Goal: Navigation & Orientation: Find specific page/section

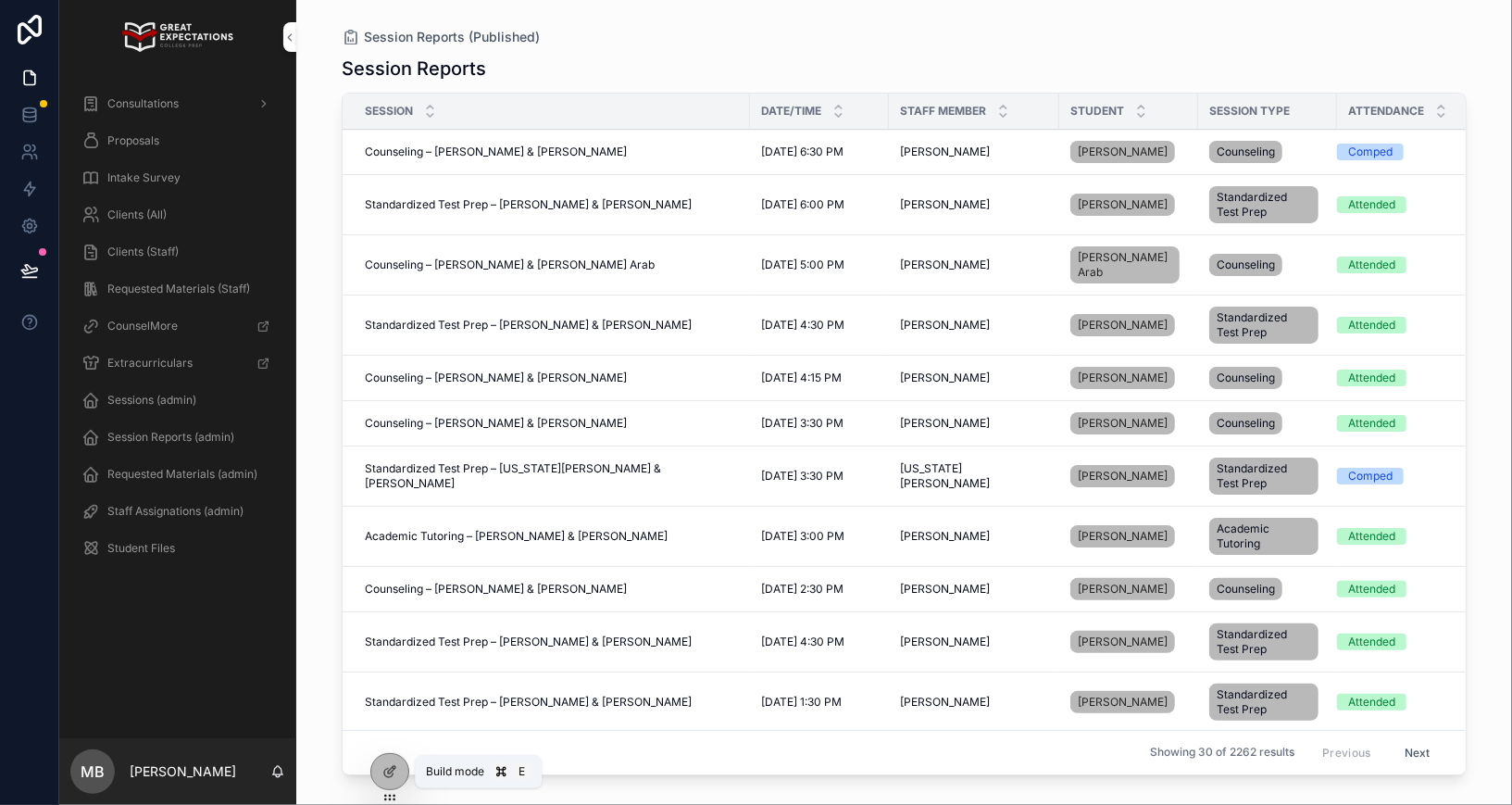
click at [393, 767] on icon at bounding box center [394, 768] width 2 height 2
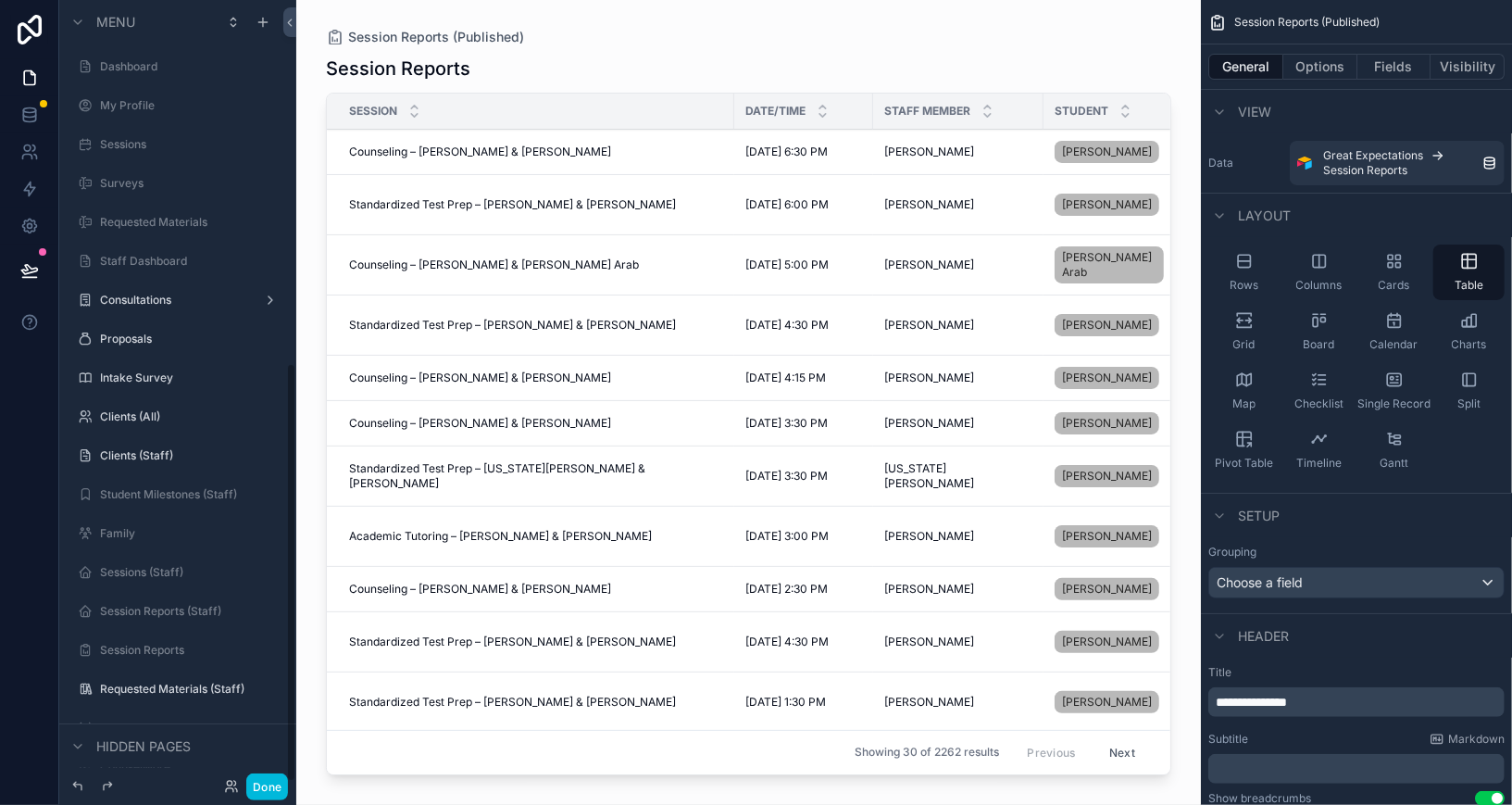
scroll to position [680, 0]
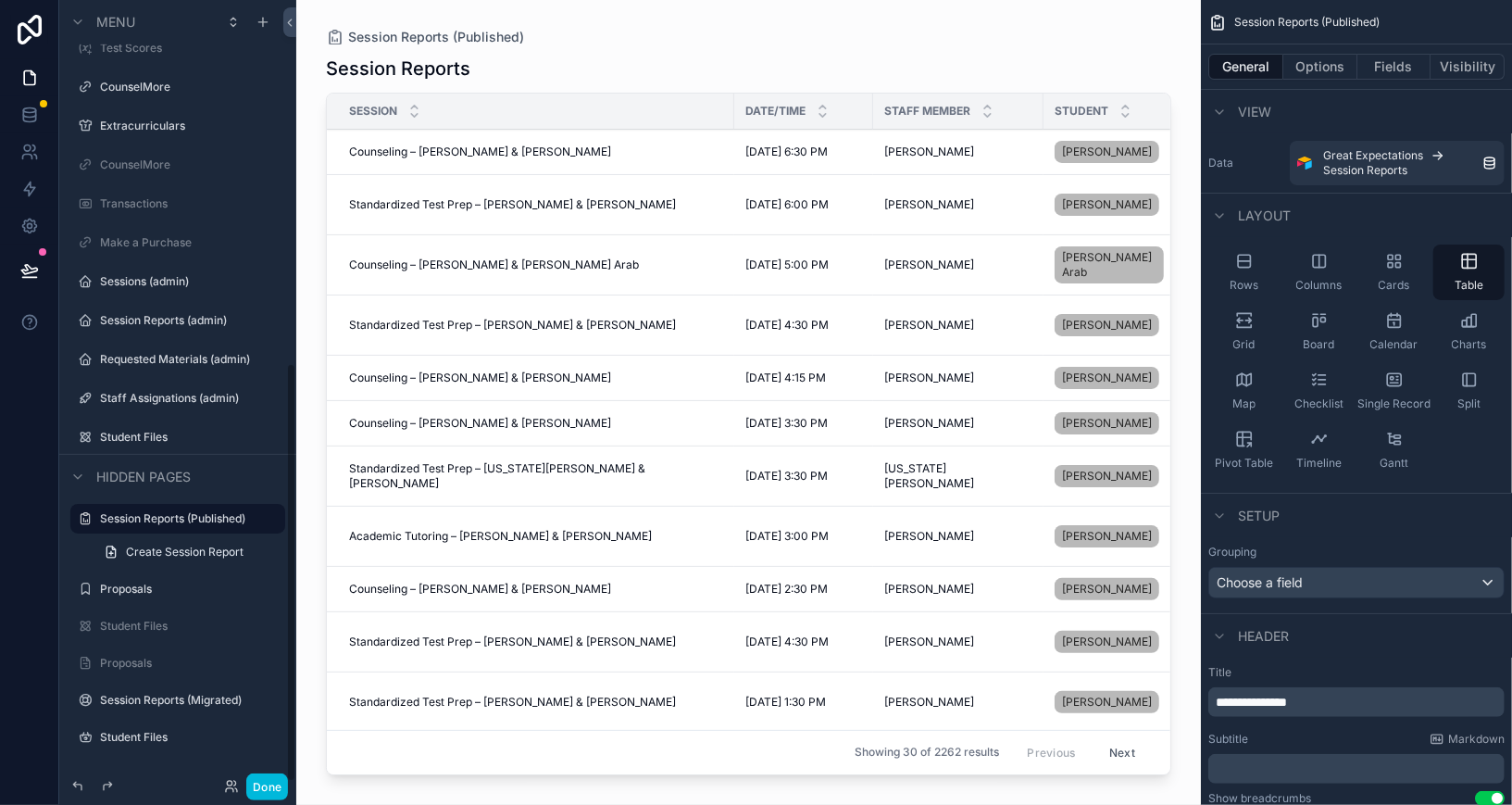
click at [271, 790] on button "Done" at bounding box center [267, 786] width 42 height 27
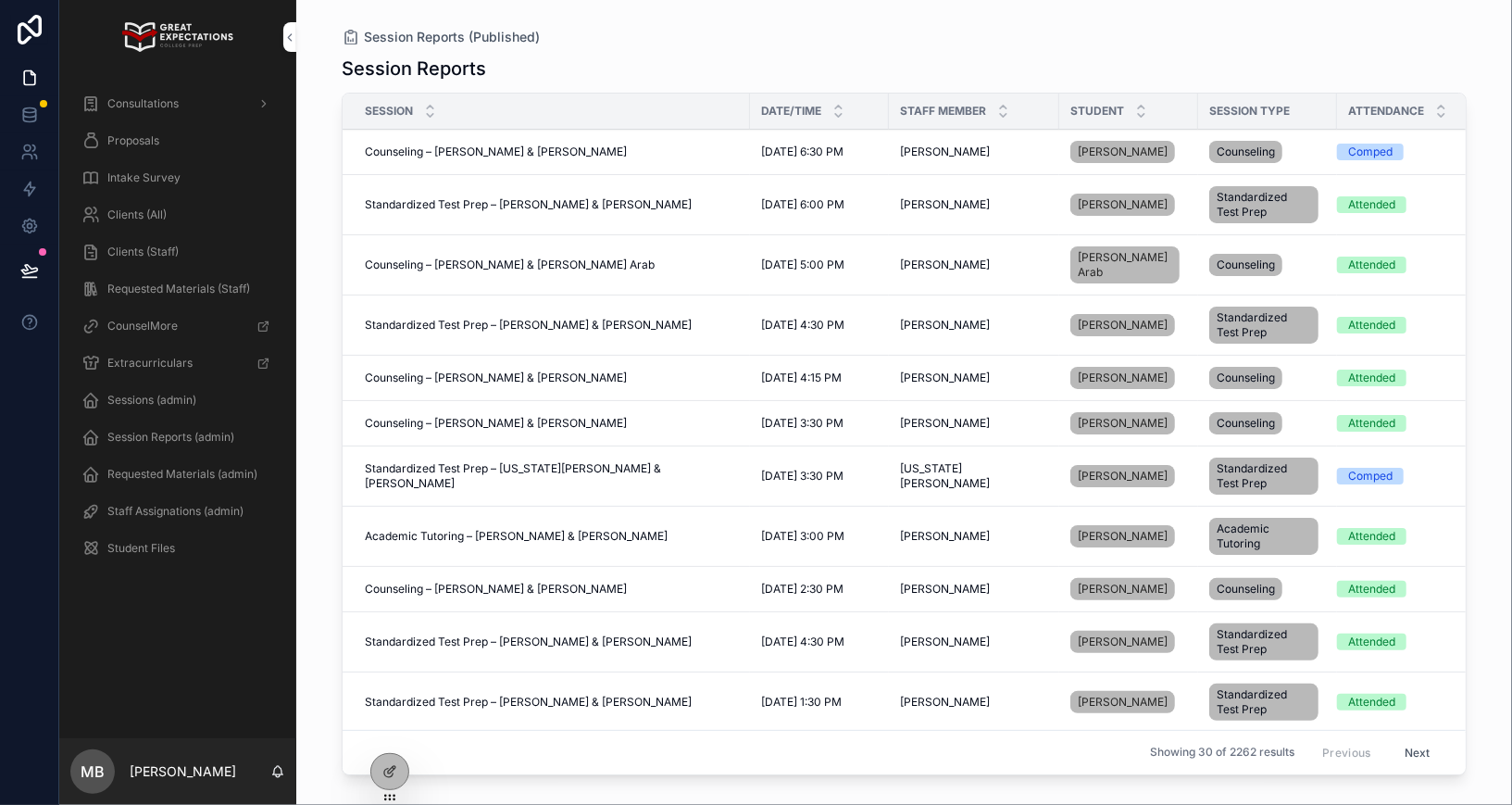
click at [0, 0] on icon at bounding box center [0, 0] width 0 height 0
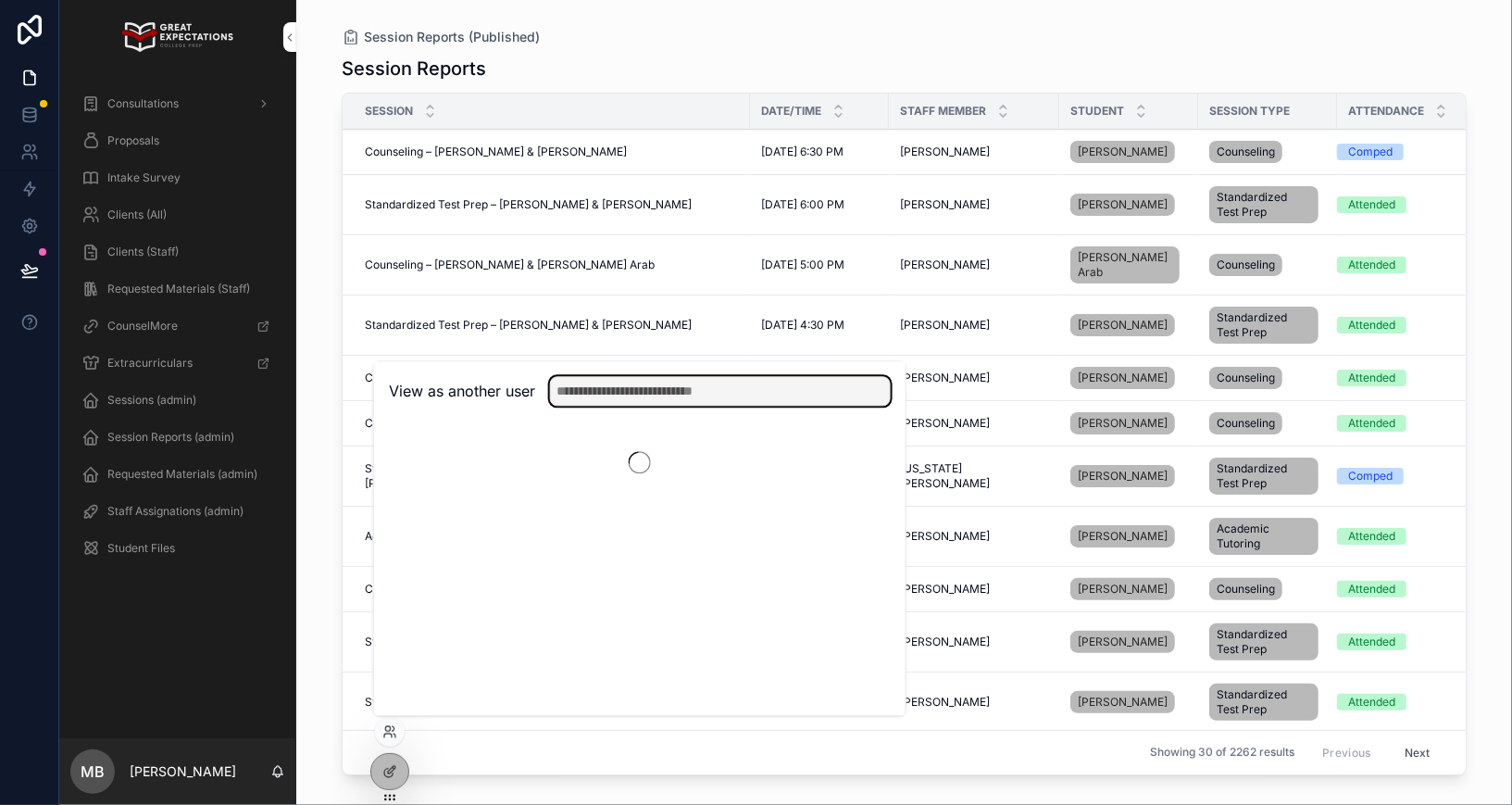
click at [626, 376] on input "text" at bounding box center [719, 391] width 340 height 30
type input "*******"
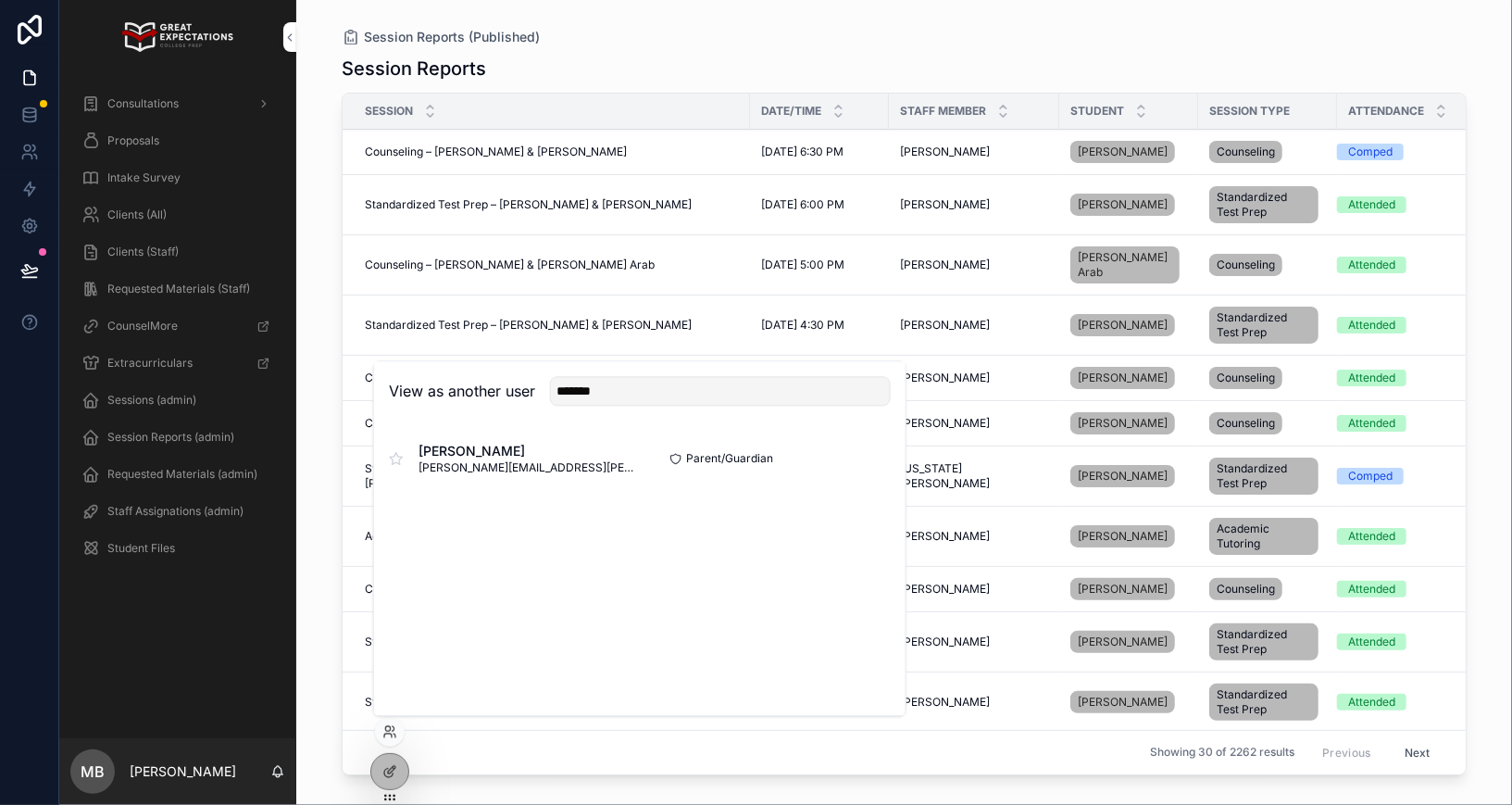
click at [0, 0] on button "Select" at bounding box center [0, 0] width 0 height 0
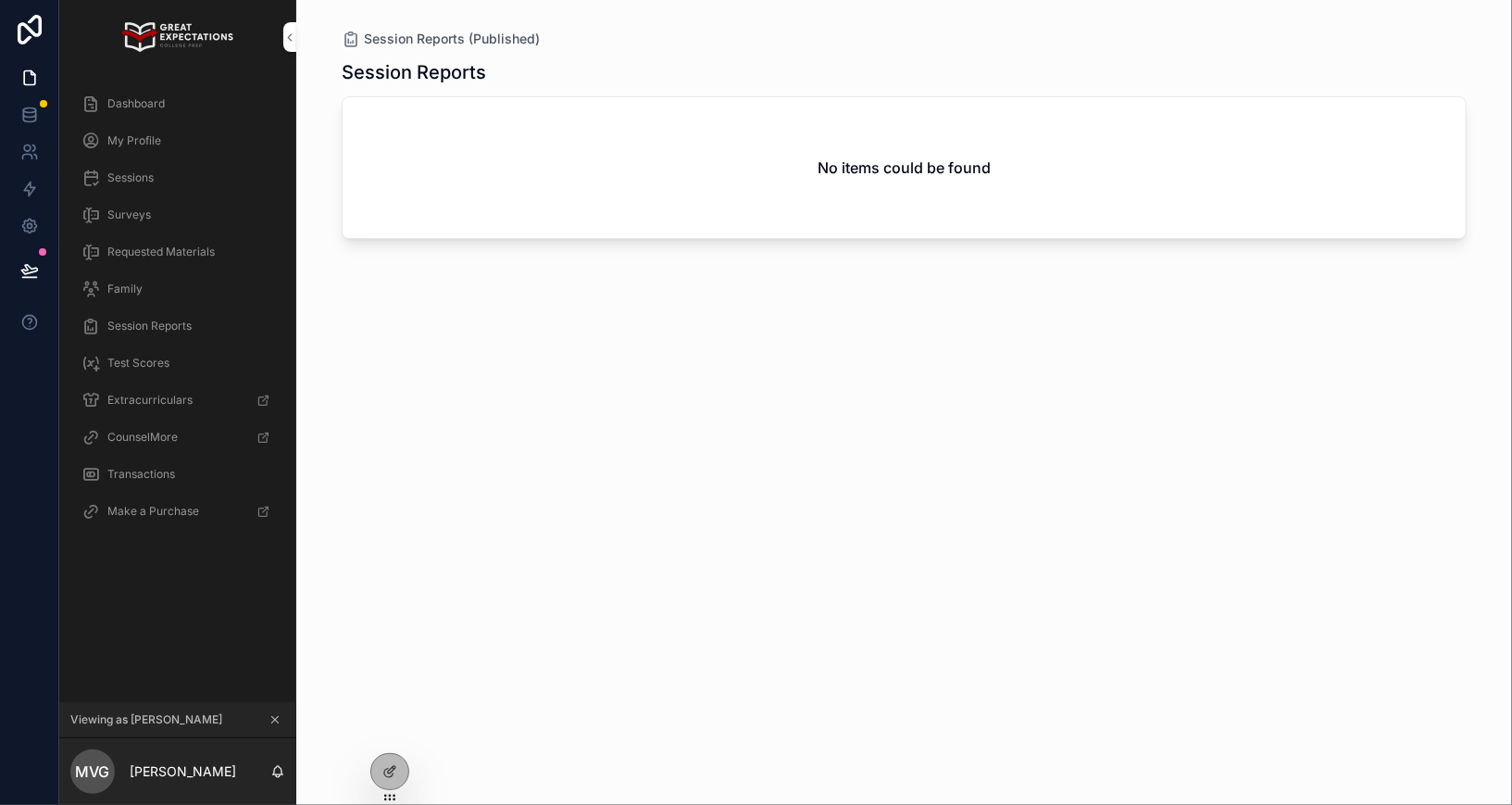
click at [157, 101] on span "Dashboard" at bounding box center [136, 103] width 58 height 15
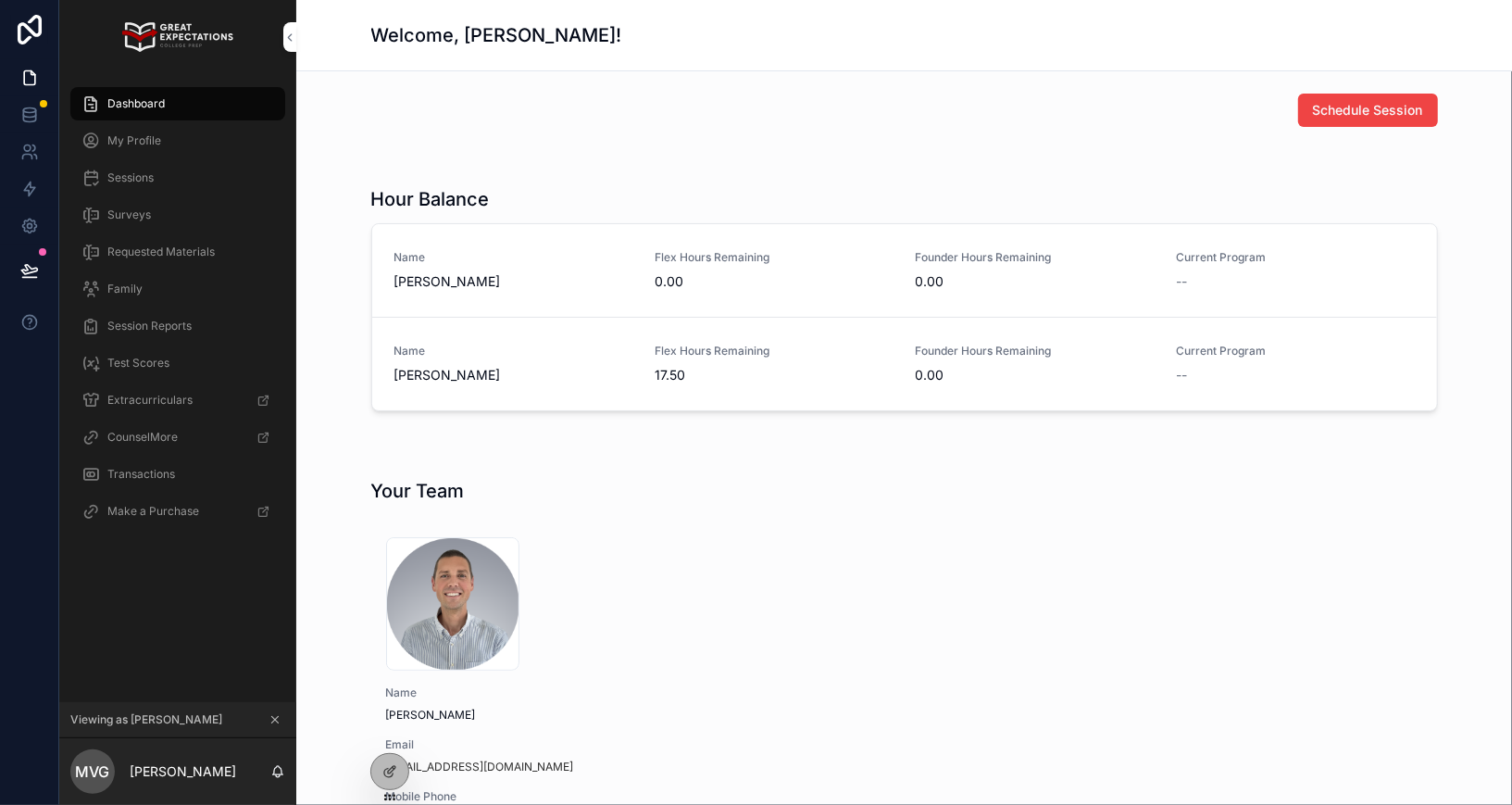
click at [140, 175] on span "Sessions" at bounding box center [130, 178] width 47 height 15
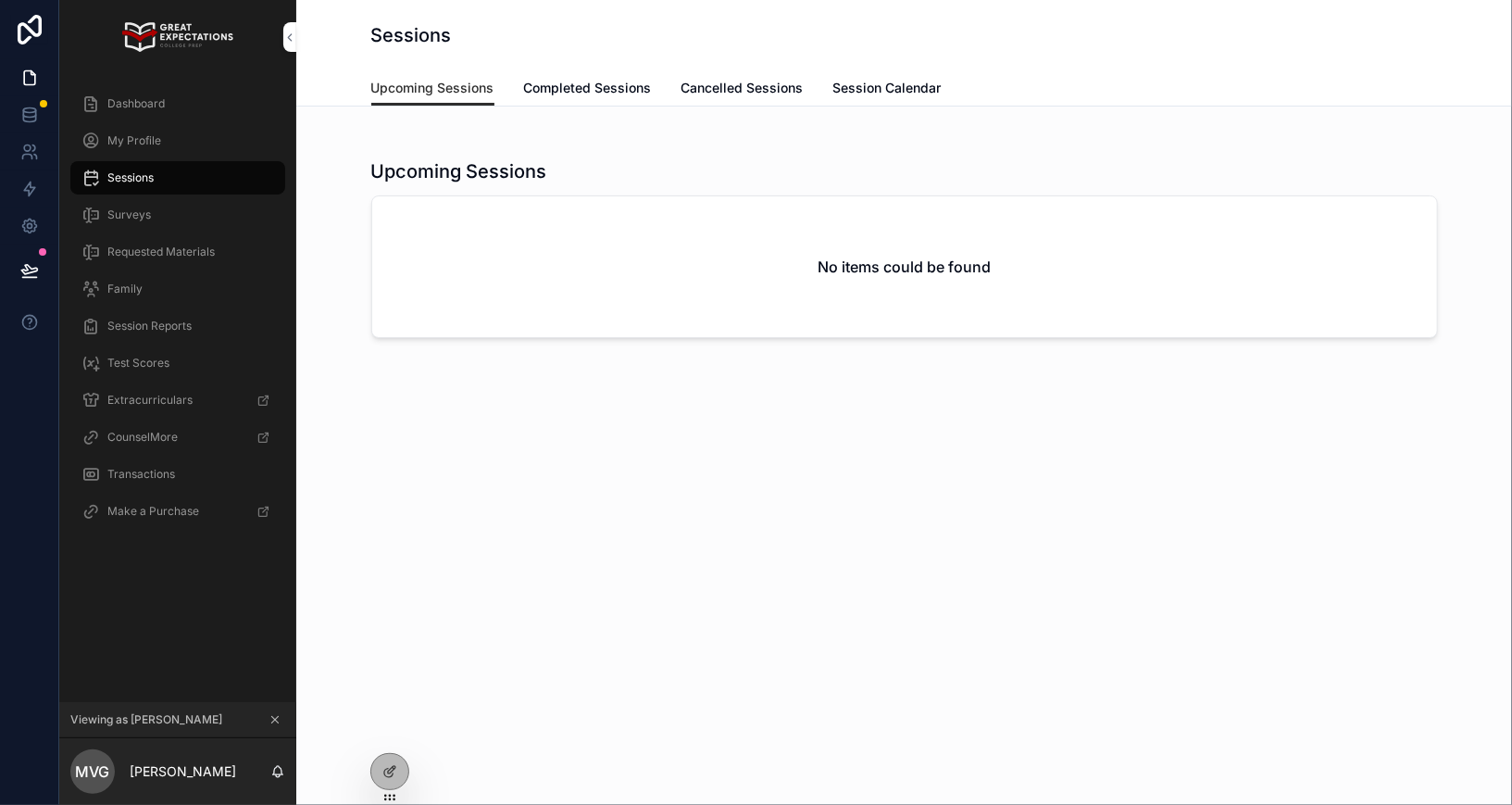
click at [567, 86] on span "Completed Sessions" at bounding box center [587, 87] width 128 height 19
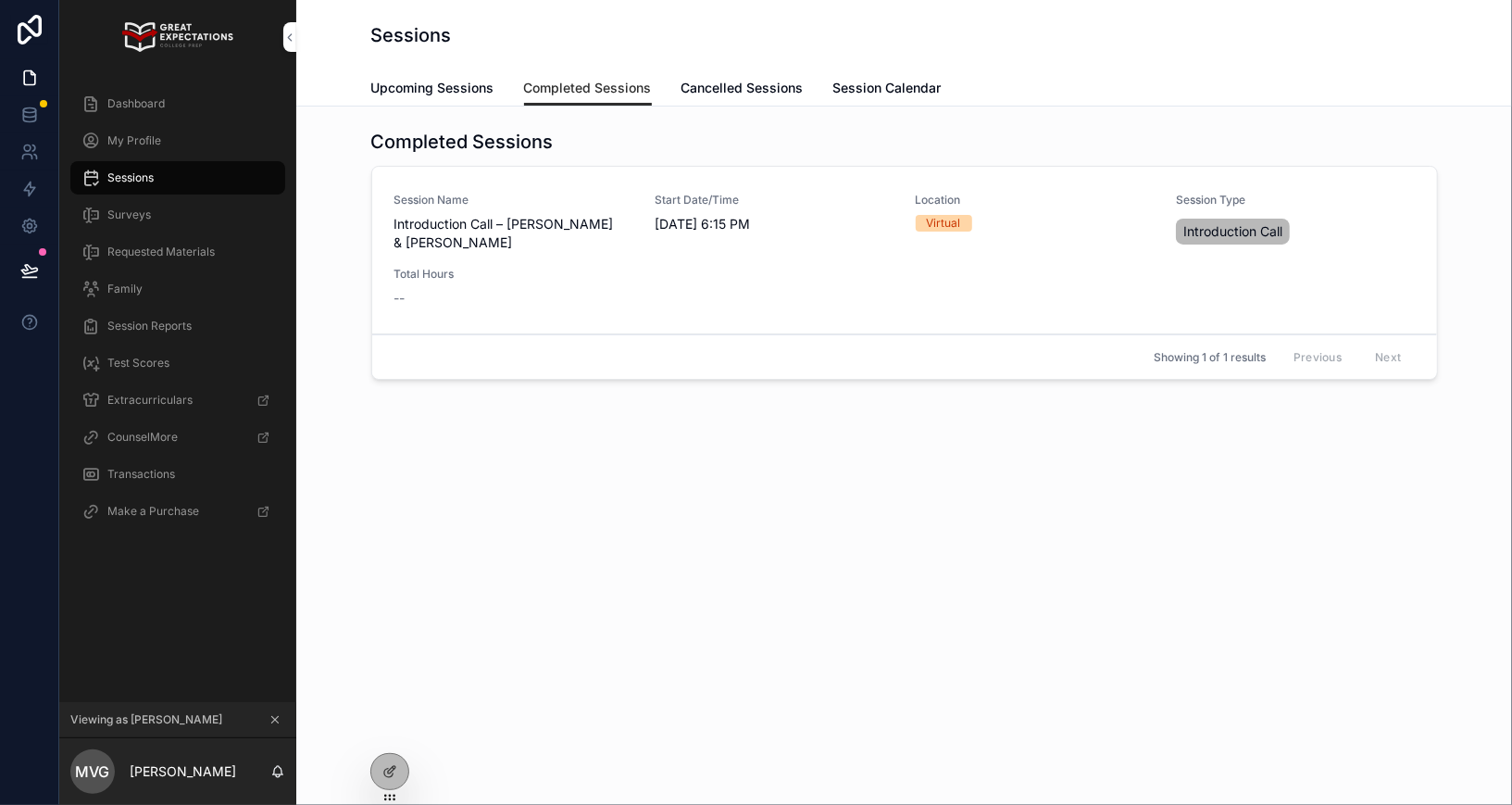
click at [431, 93] on span "Upcoming Sessions" at bounding box center [433, 87] width 123 height 19
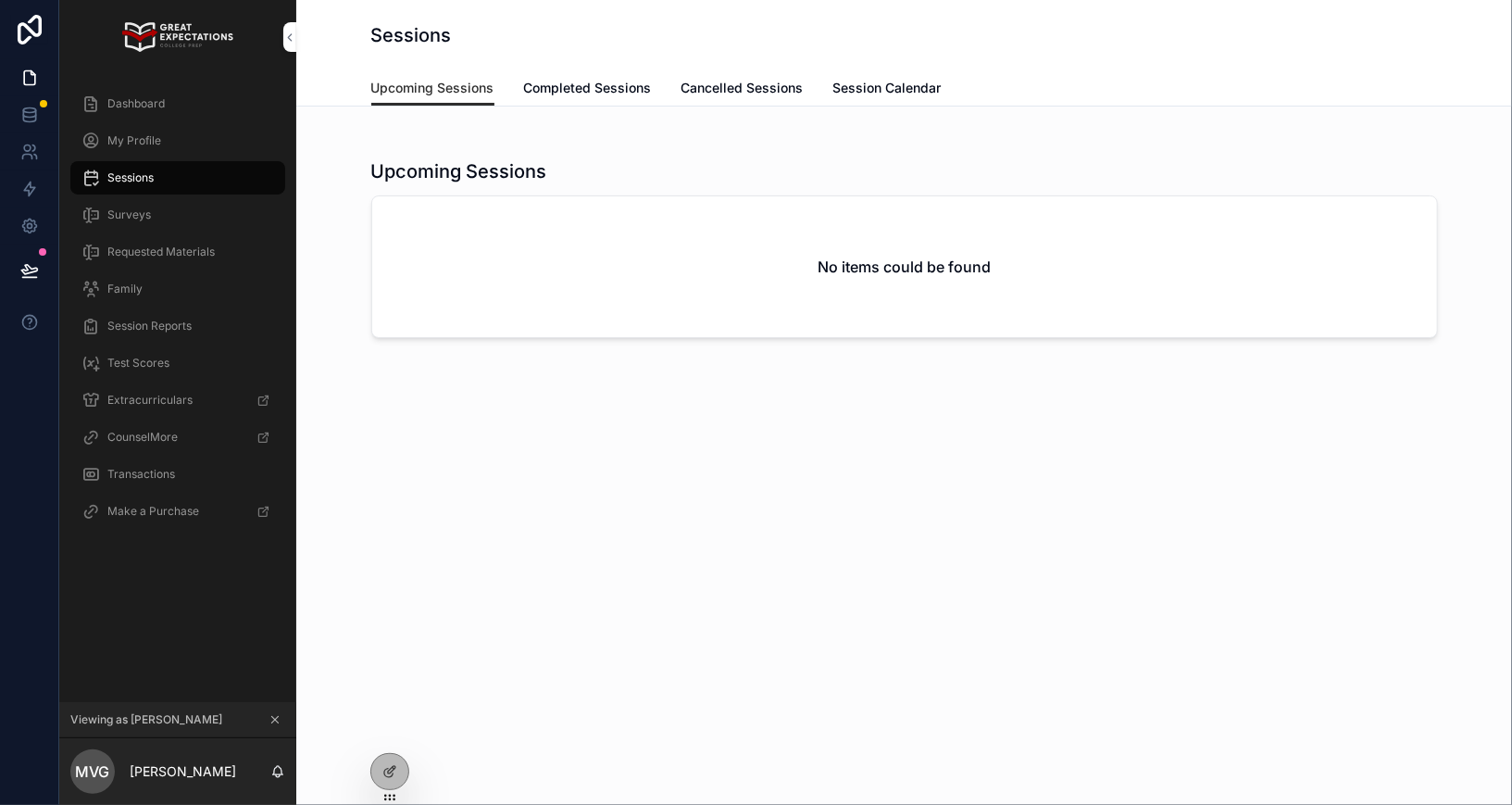
click at [172, 97] on div "Dashboard" at bounding box center [178, 104] width 192 height 30
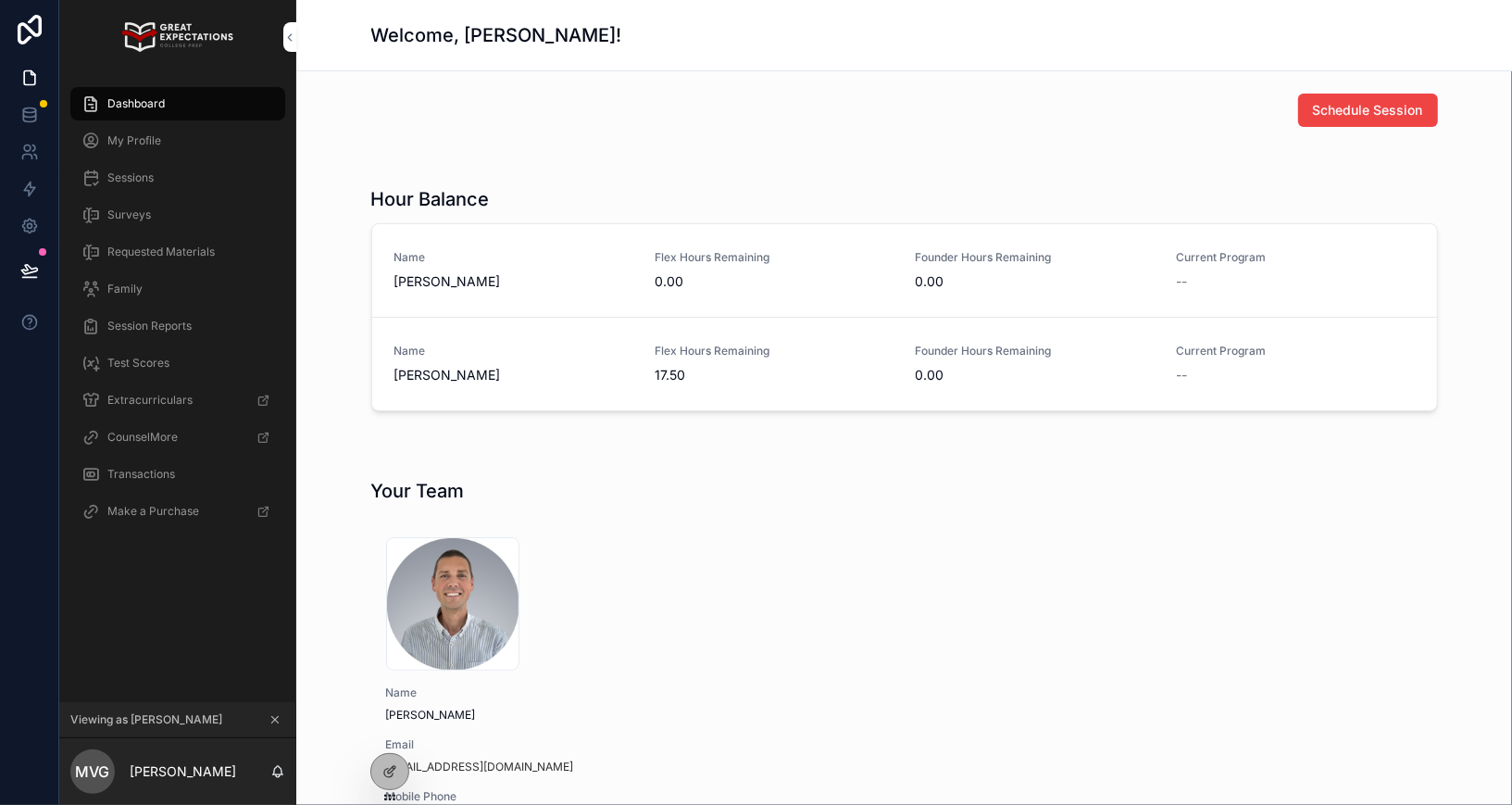
click at [134, 174] on span "Sessions" at bounding box center [130, 178] width 47 height 15
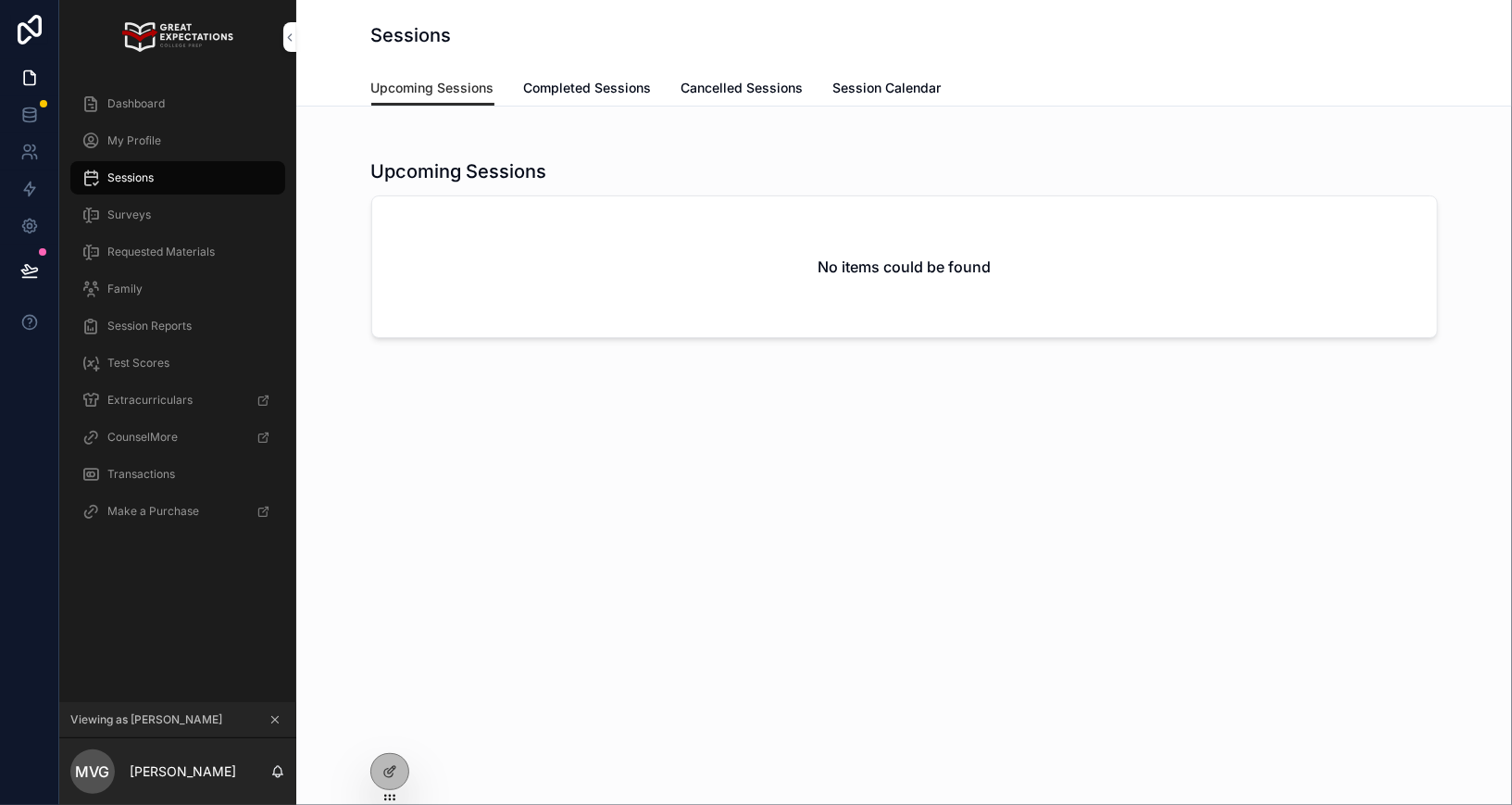
click at [540, 81] on span "Completed Sessions" at bounding box center [587, 87] width 128 height 19
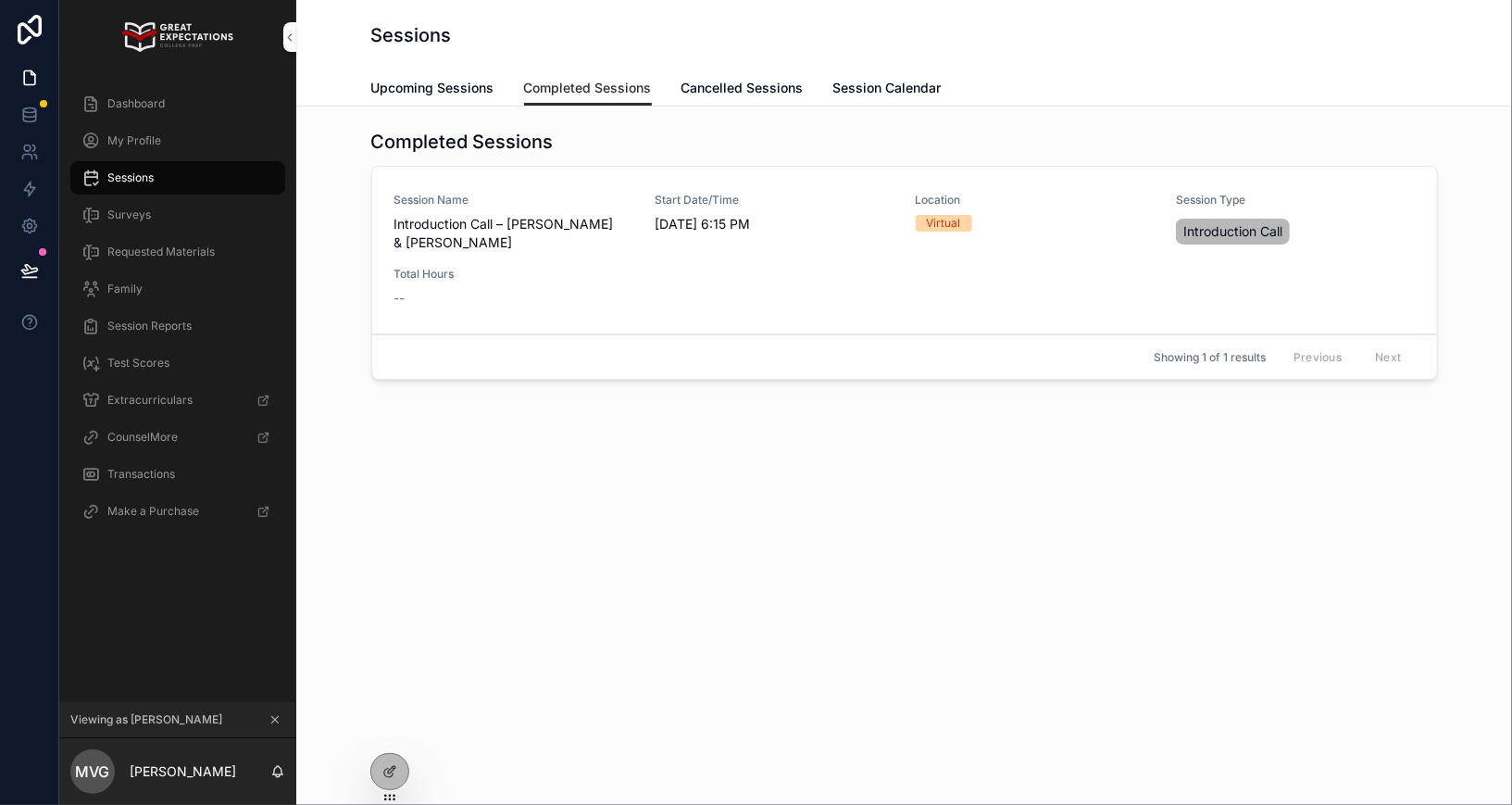
click at [442, 88] on span "Upcoming Sessions" at bounding box center [433, 87] width 123 height 19
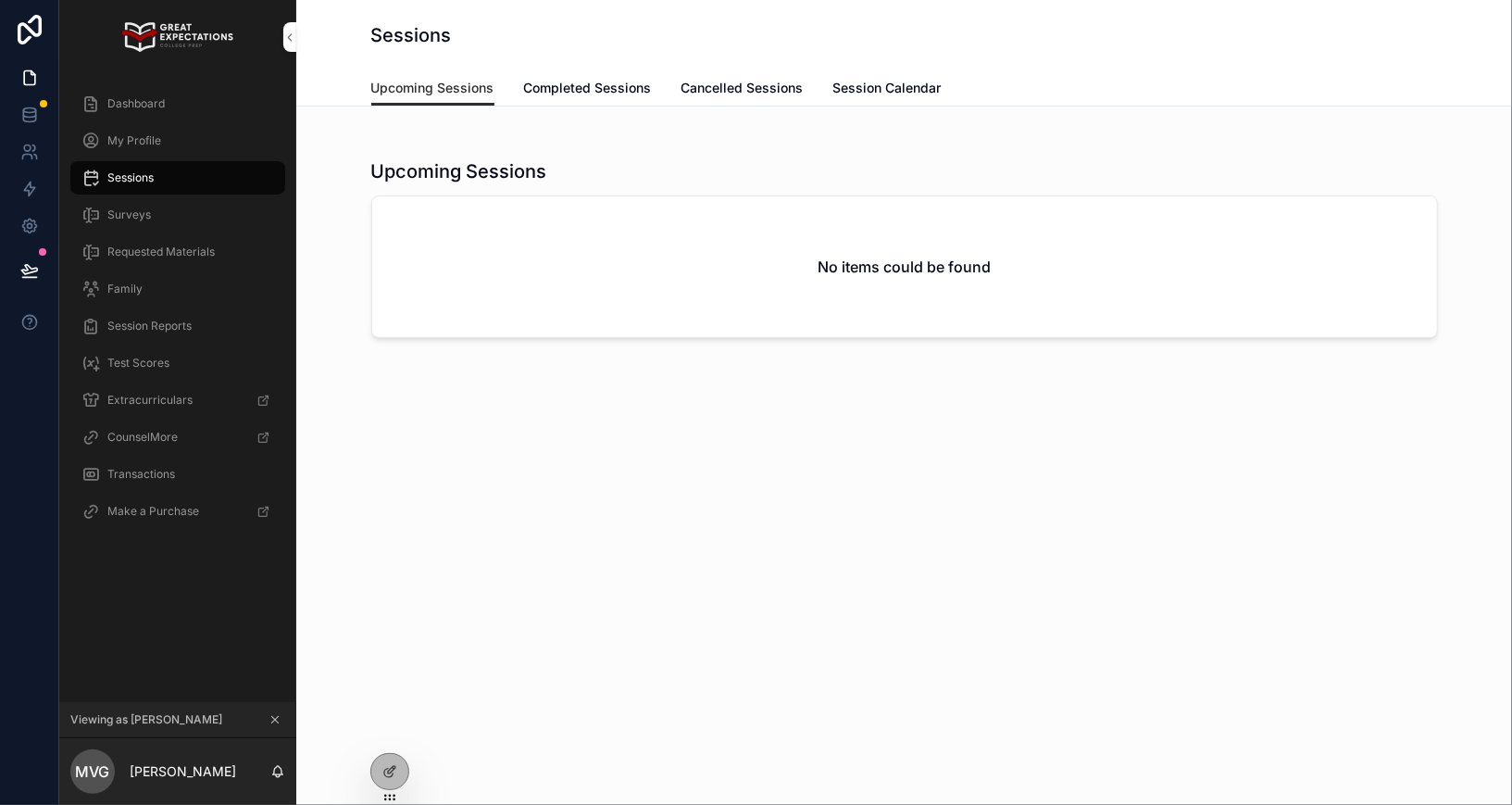
click at [563, 90] on span "Completed Sessions" at bounding box center [587, 87] width 128 height 19
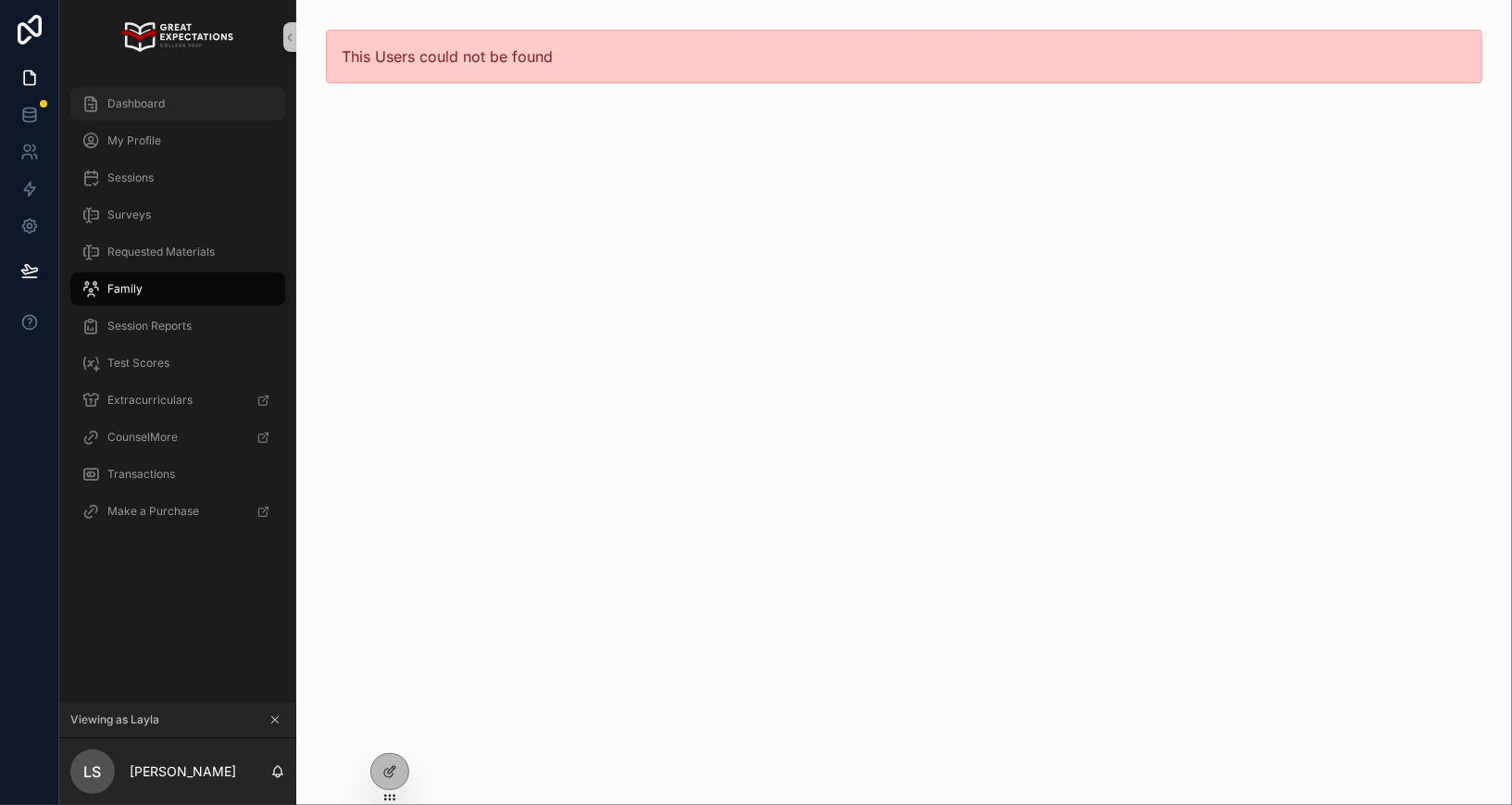
click at [131, 100] on span "Dashboard" at bounding box center [136, 103] width 58 height 15
